Goal: Information Seeking & Learning: Learn about a topic

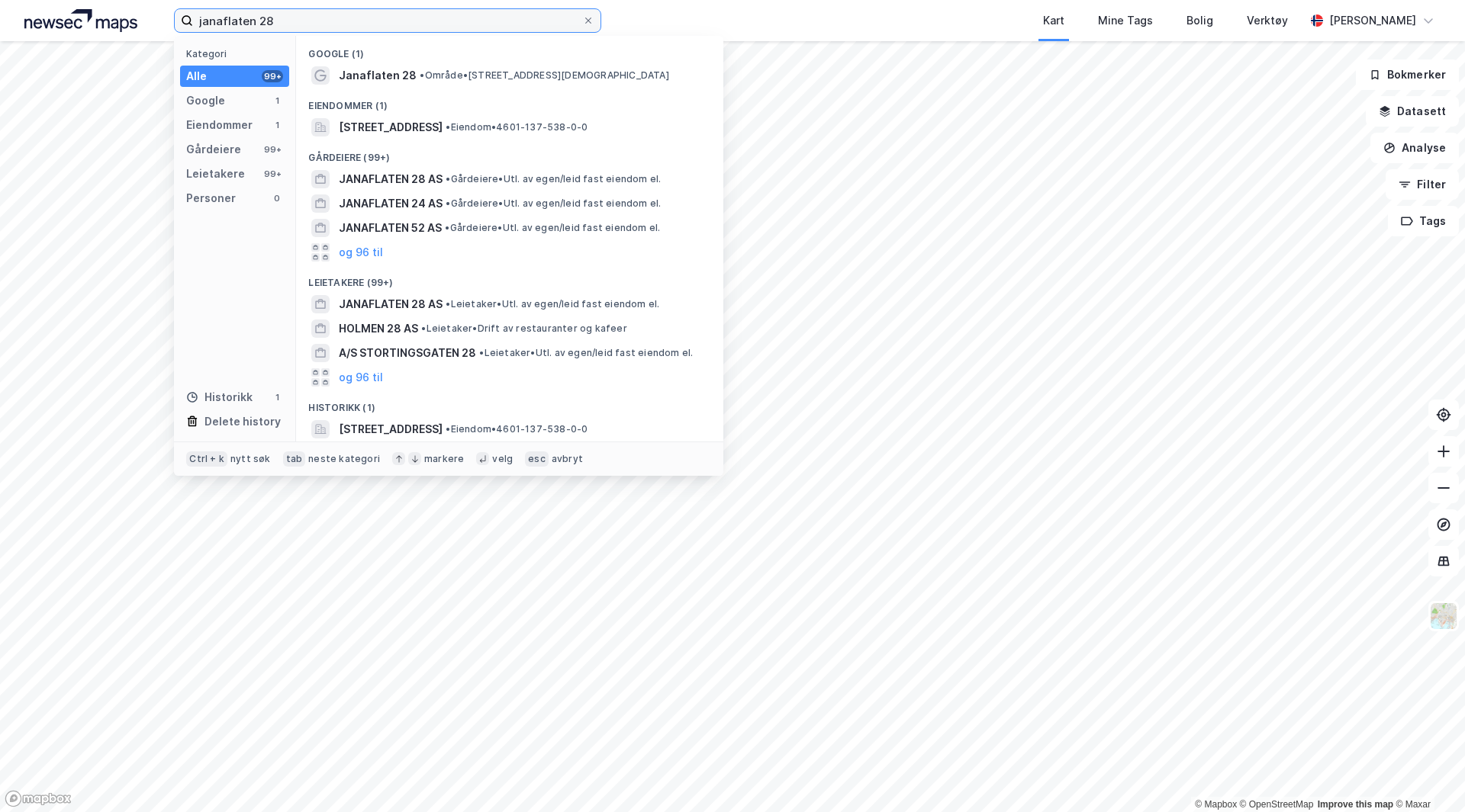
type input "janaflaten 28"
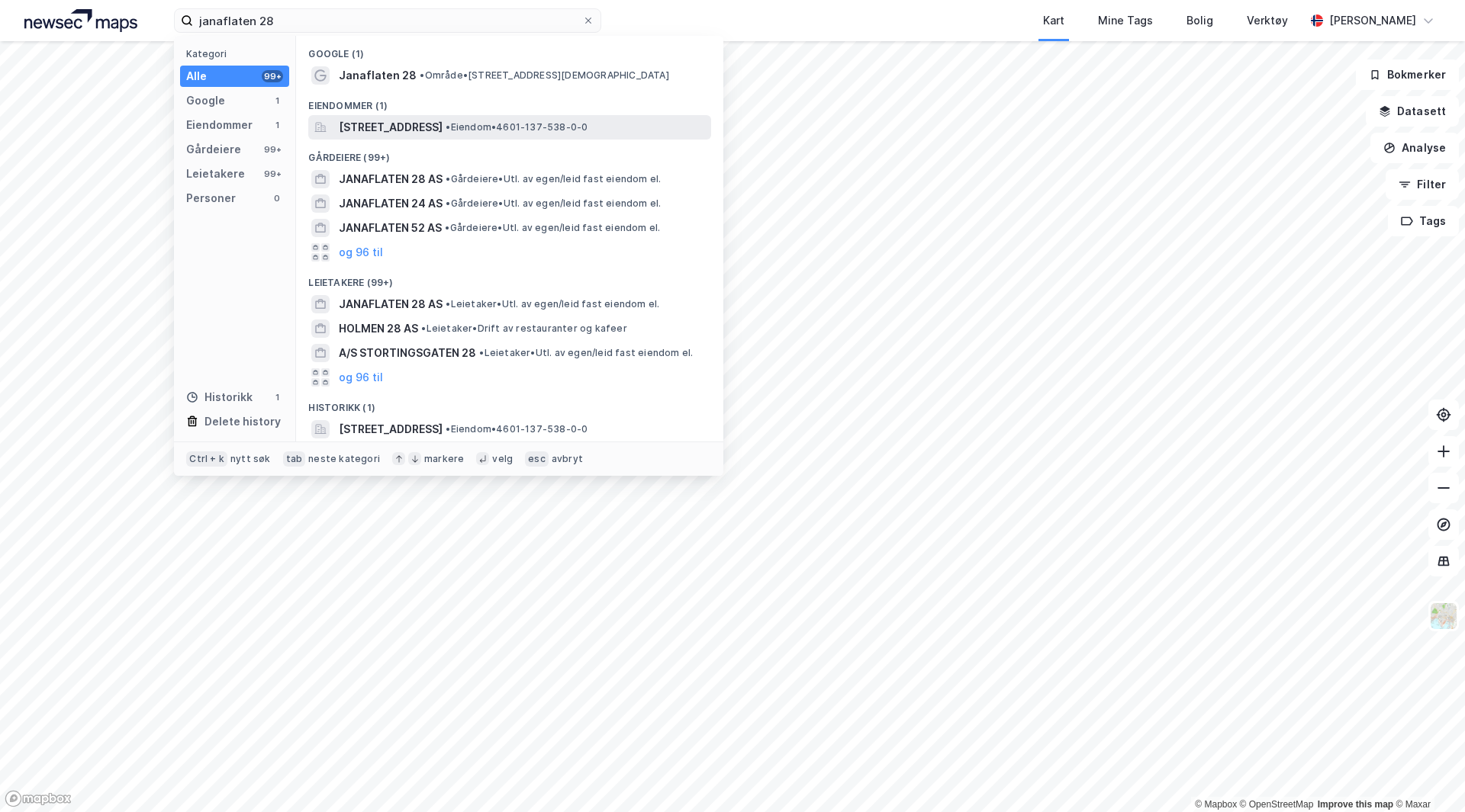
click at [401, 133] on span "[STREET_ADDRESS]" at bounding box center [390, 127] width 104 height 18
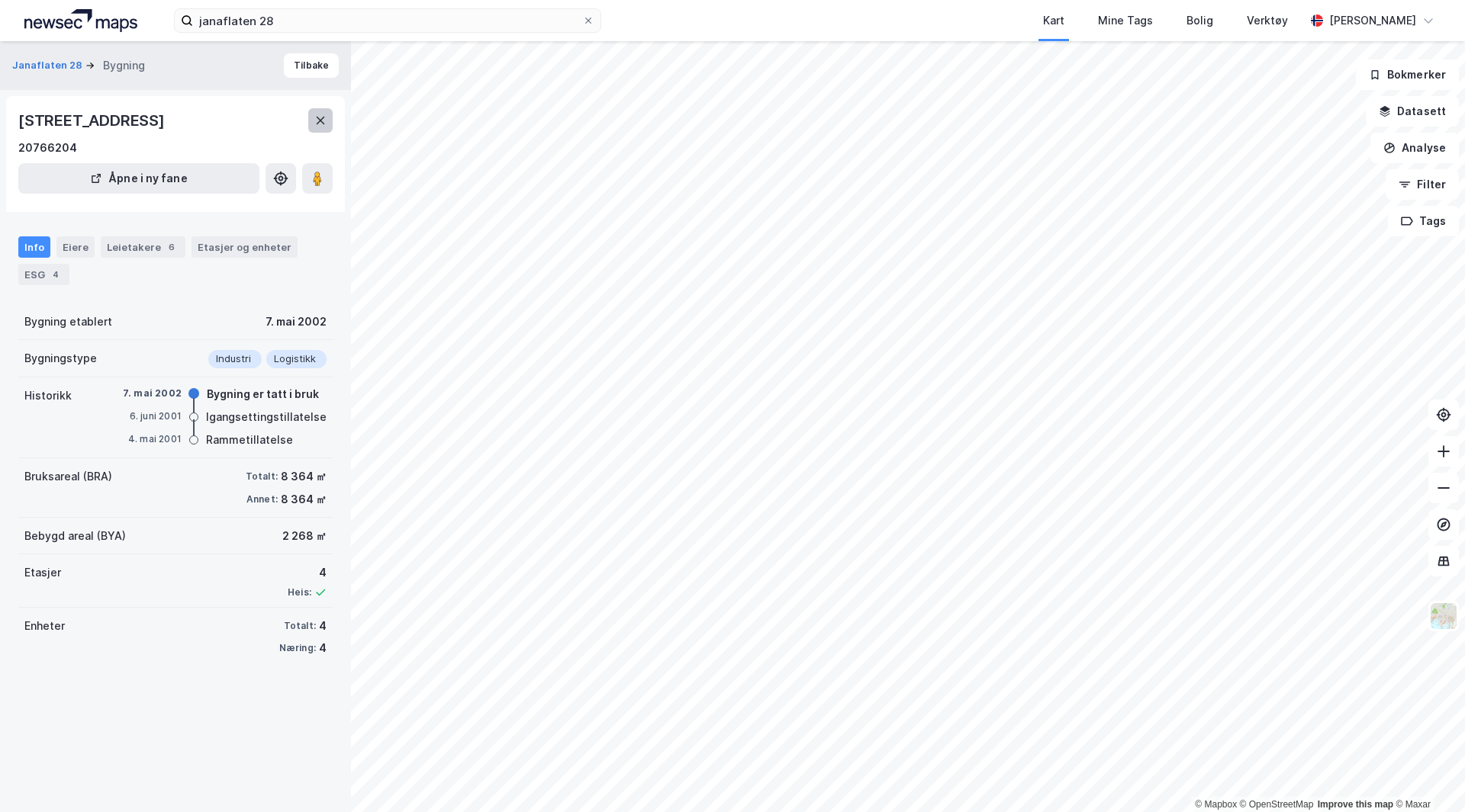
click at [309, 125] on button at bounding box center [320, 119] width 24 height 24
